Goal: Transaction & Acquisition: Purchase product/service

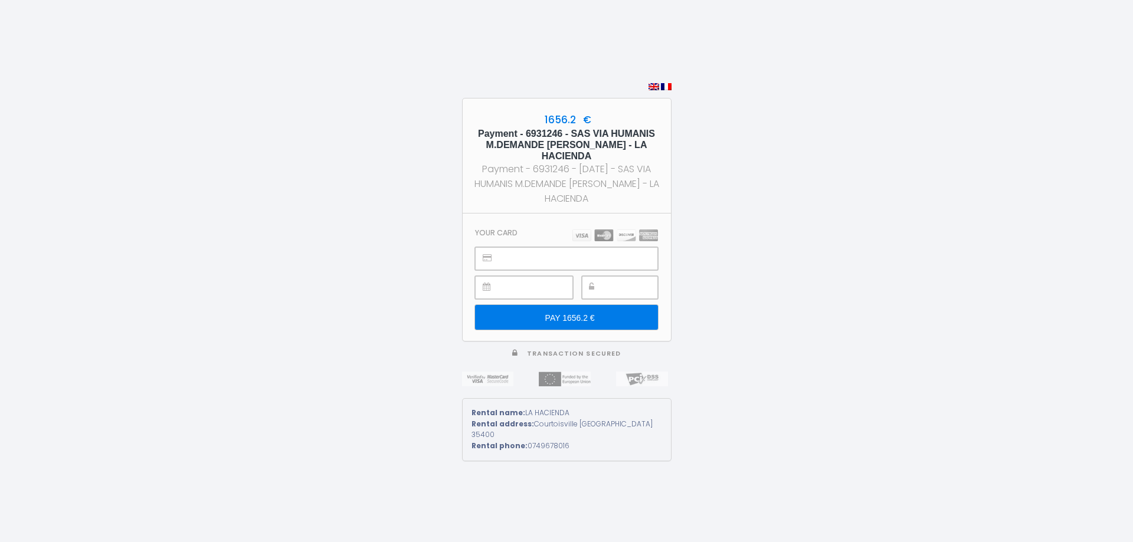
click at [664, 90] on img at bounding box center [666, 86] width 11 height 7
type input "PAYER 1656.2 €"
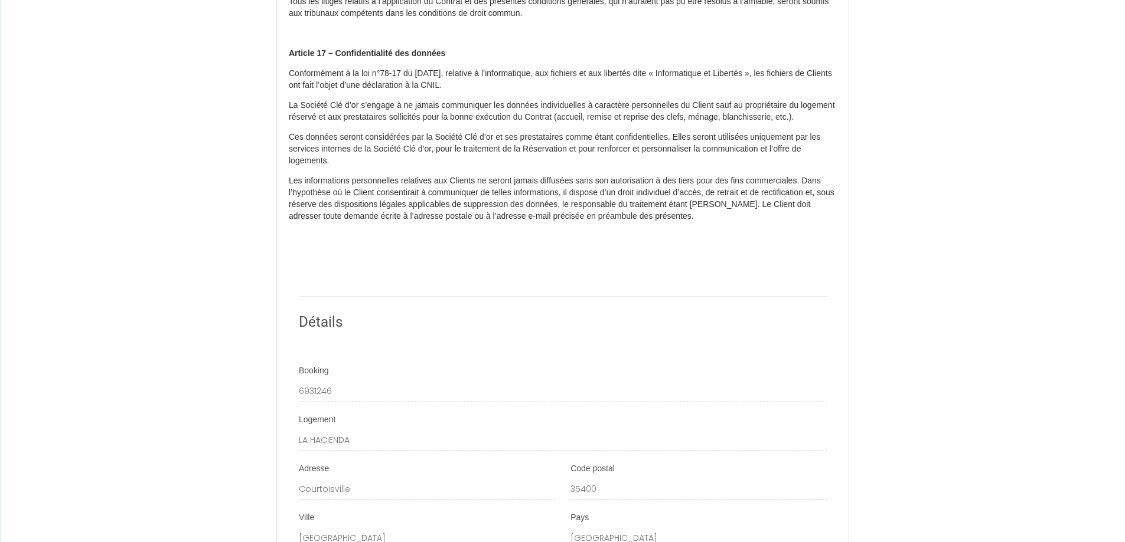
scroll to position [4031, 0]
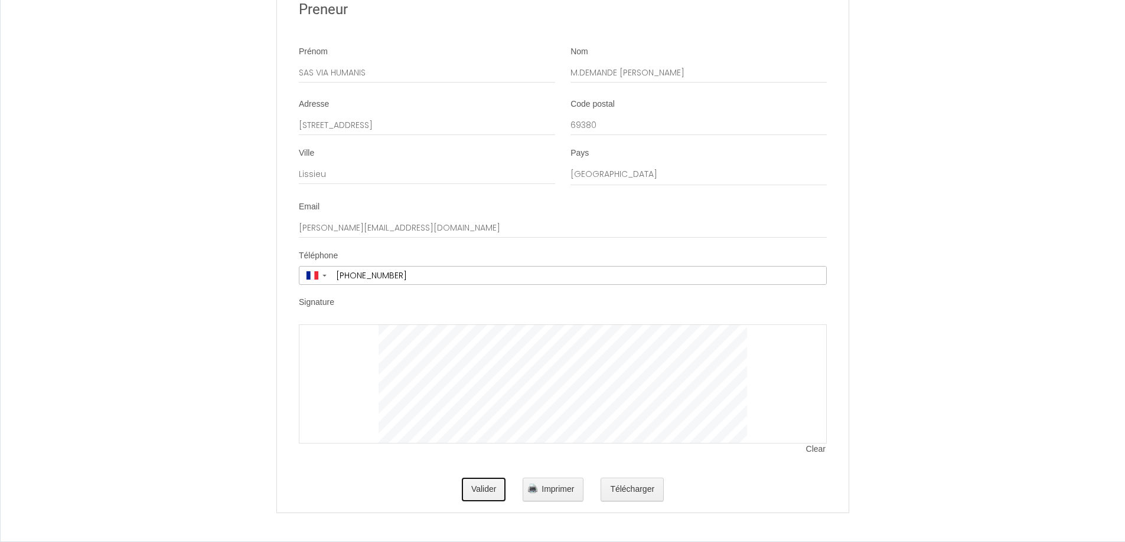
click at [498, 491] on button "Valider" at bounding box center [484, 490] width 44 height 24
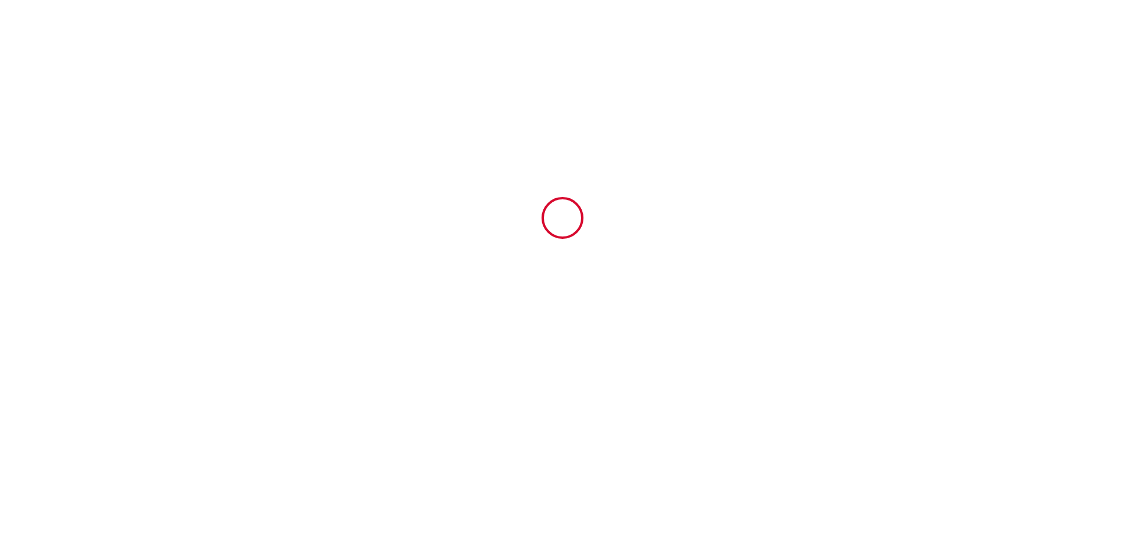
scroll to position [0, 0]
type input "131.2"
type input "3967.7"
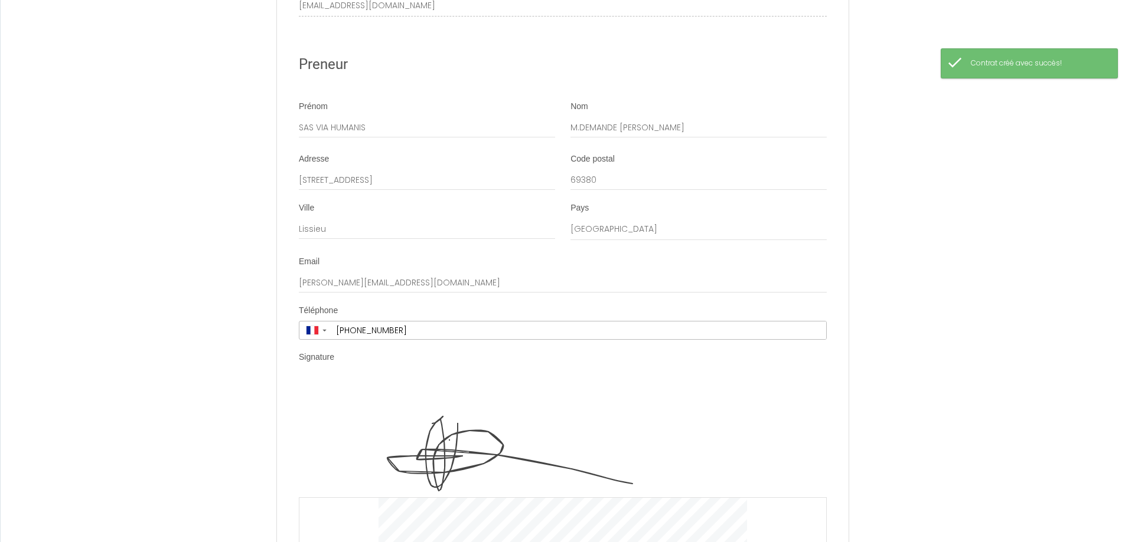
scroll to position [4149, 0]
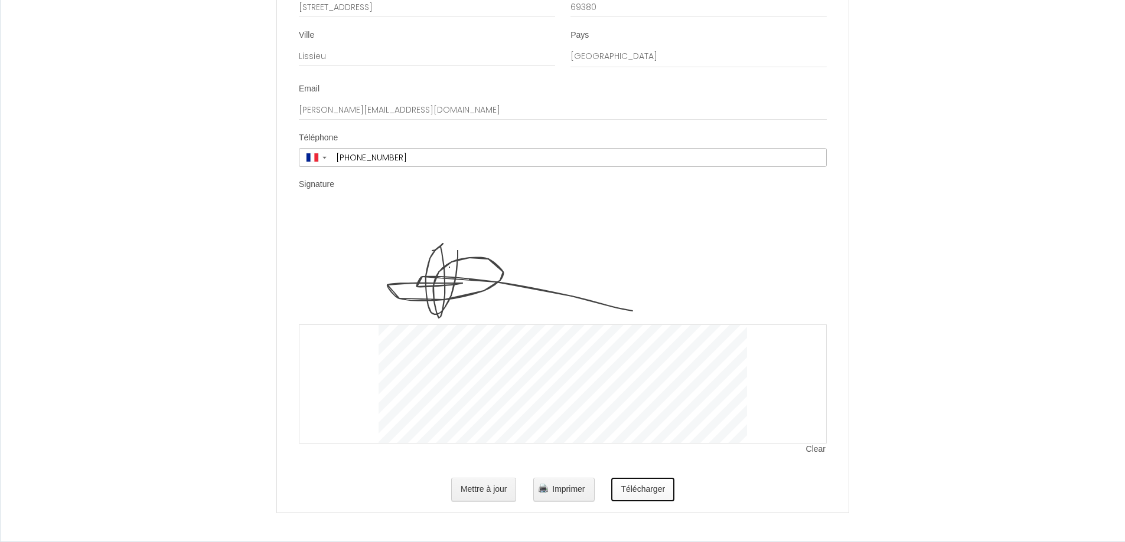
click at [638, 487] on button "Télécharger" at bounding box center [642, 490] width 63 height 24
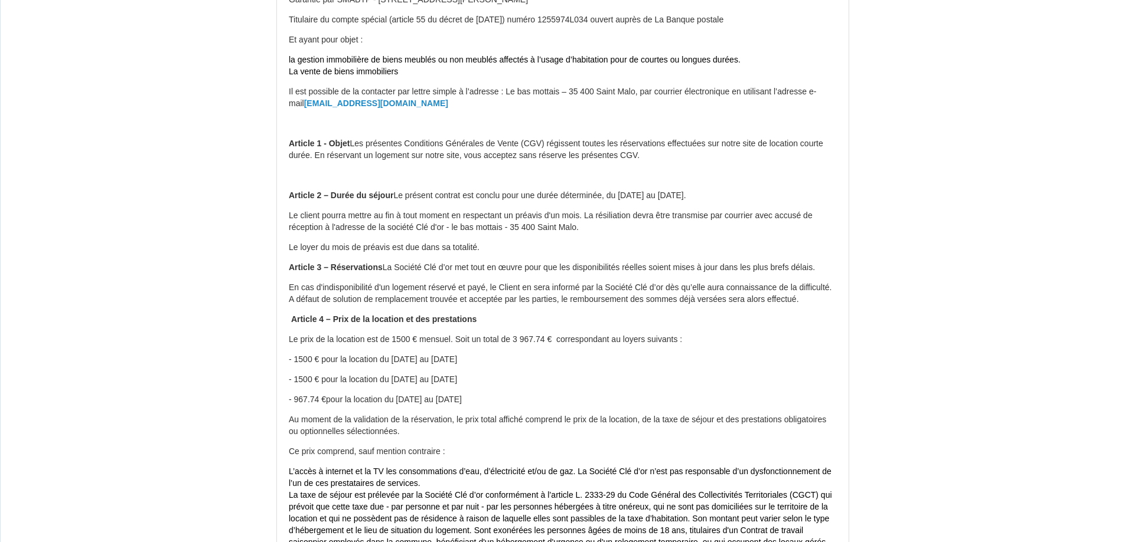
scroll to position [0, 0]
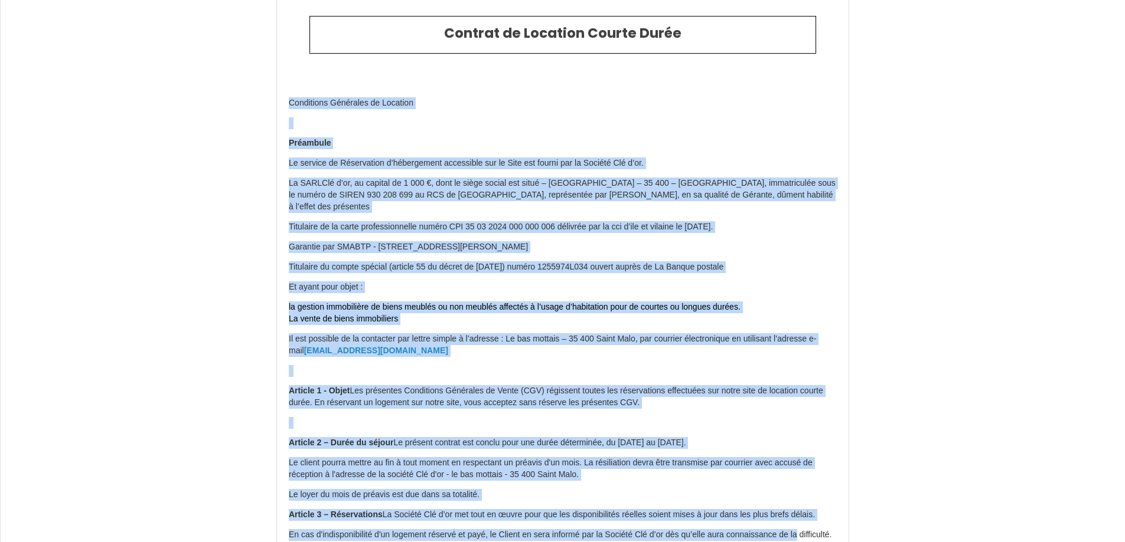
drag, startPoint x: 1118, startPoint y: 31, endPoint x: 1132, endPoint y: 539, distance: 507.8
click at [1124, 511] on html "Contrat de Location Courte Durée Conditions Générales de Location Préambule Le …" at bounding box center [562, 240] width 1125 height 542
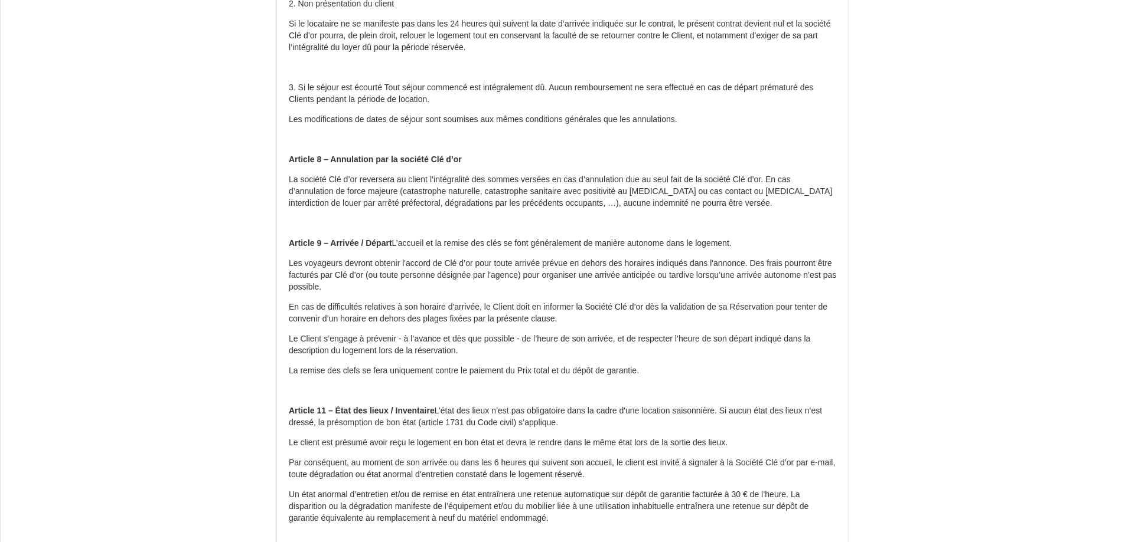
scroll to position [1316, 0]
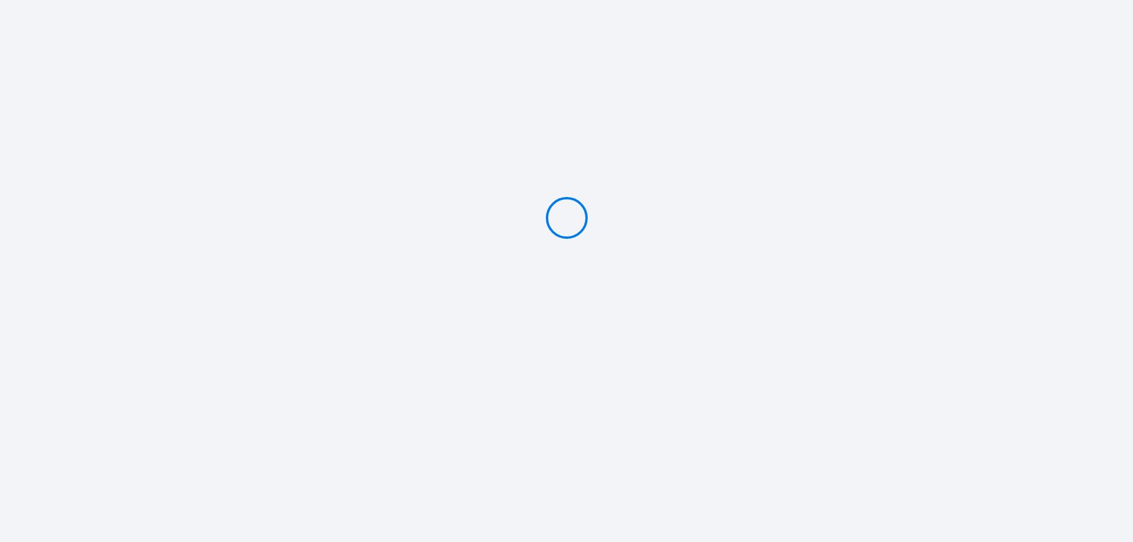
type input "Deposit 250 €"
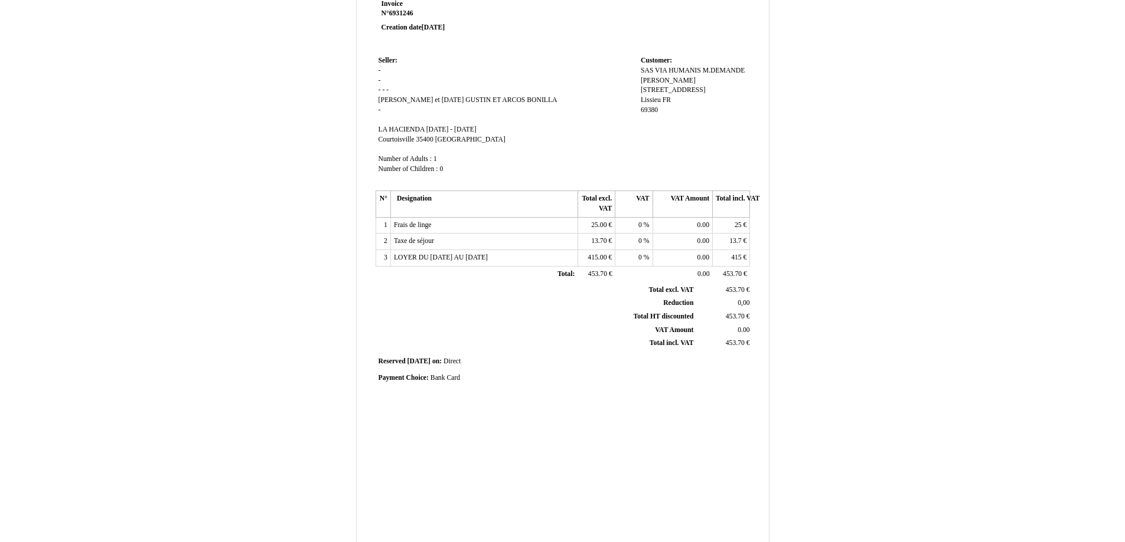
scroll to position [152, 0]
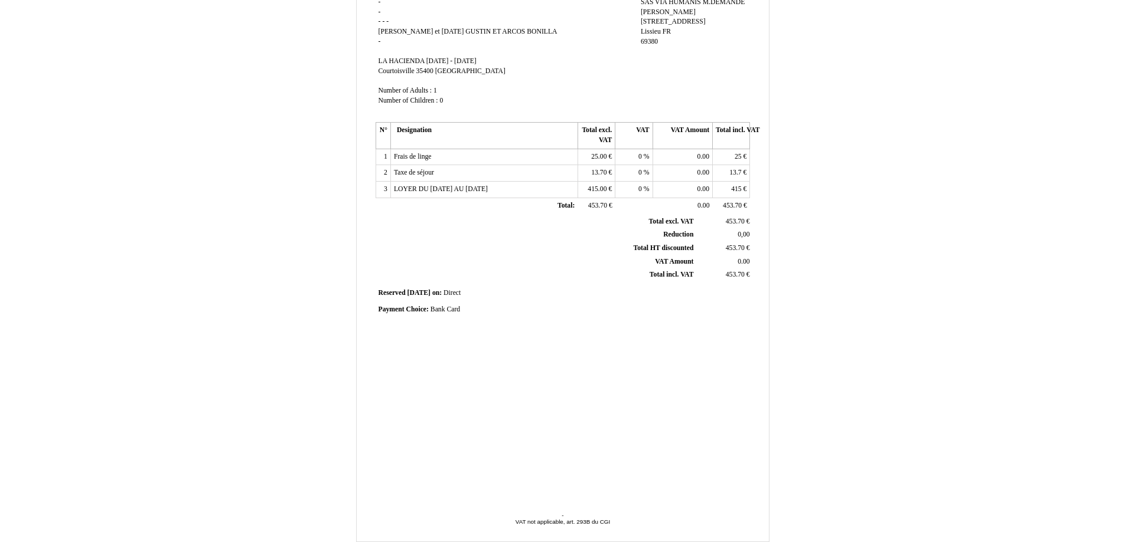
scroll to position [152, 0]
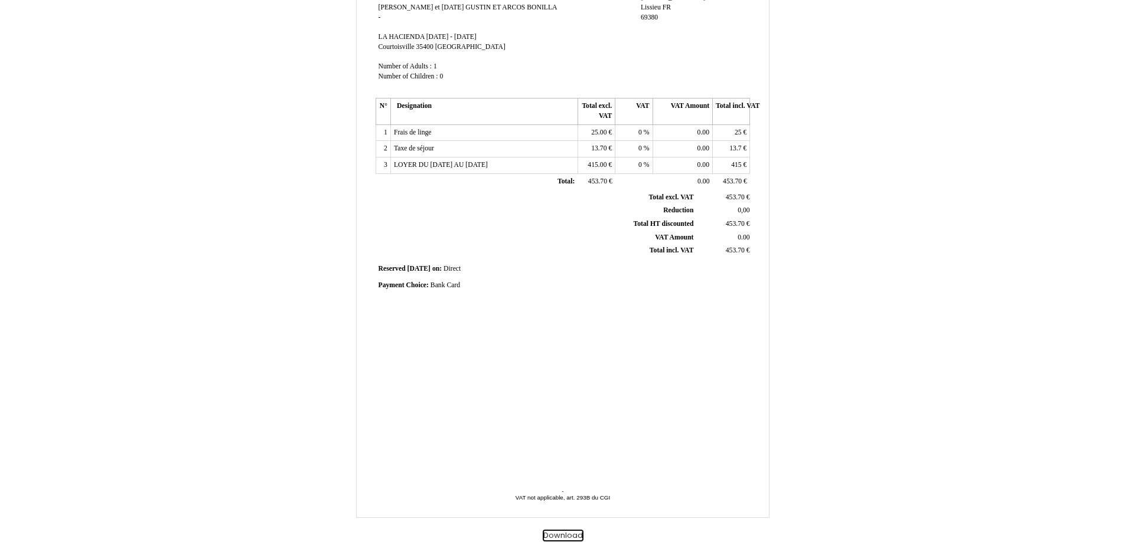
click at [561, 534] on button "Download" at bounding box center [562, 536] width 41 height 12
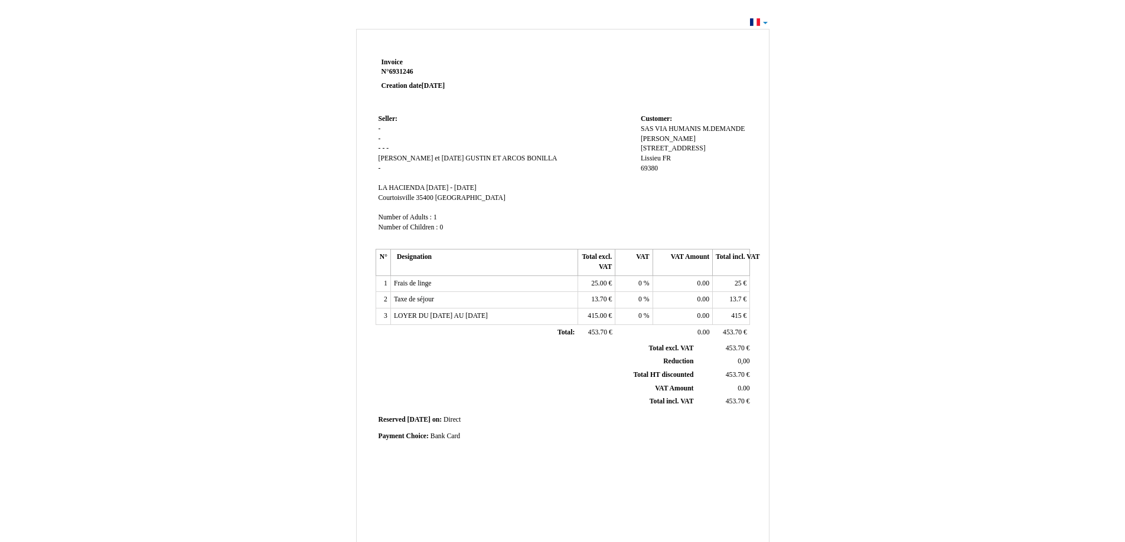
scroll to position [0, 0]
